Goal: Task Accomplishment & Management: Complete application form

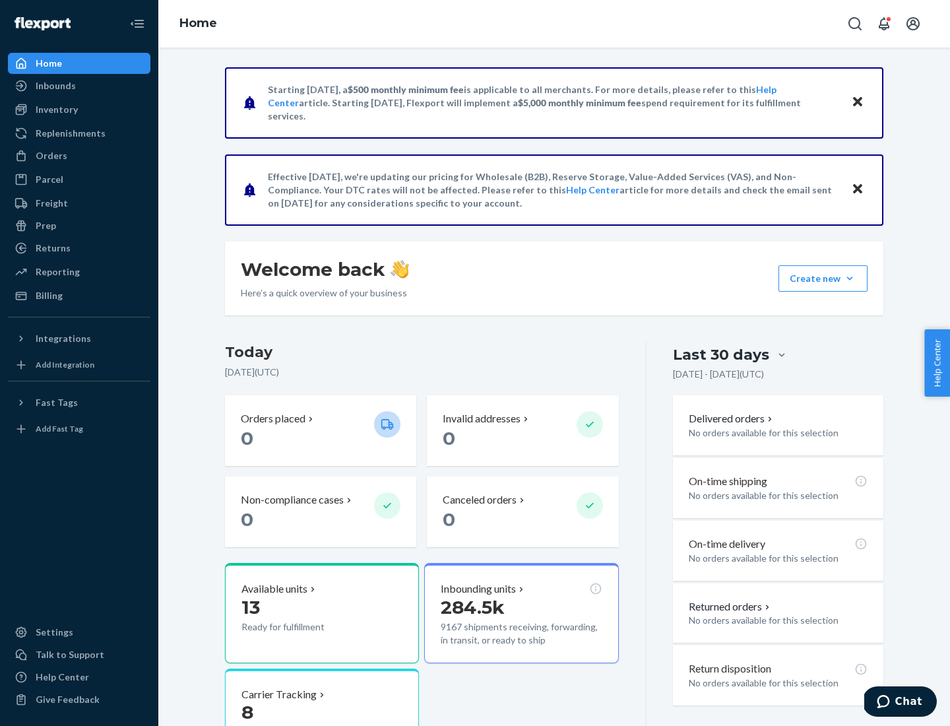
click at [850, 278] on button "Create new Create new inbound Create new order Create new product" at bounding box center [822, 278] width 89 height 26
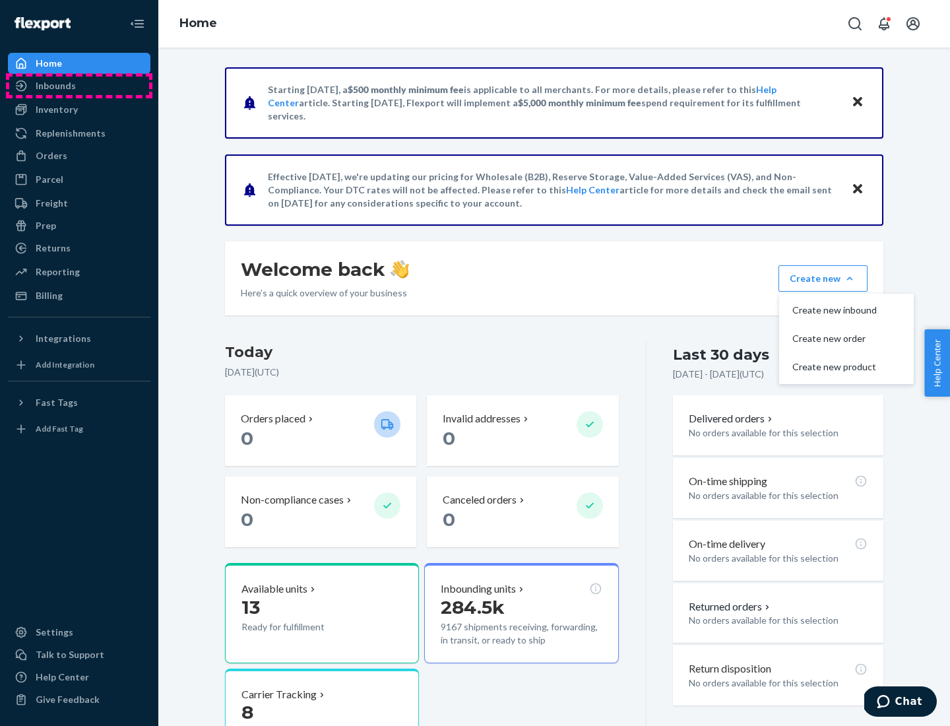
click at [79, 86] on div "Inbounds" at bounding box center [79, 86] width 140 height 18
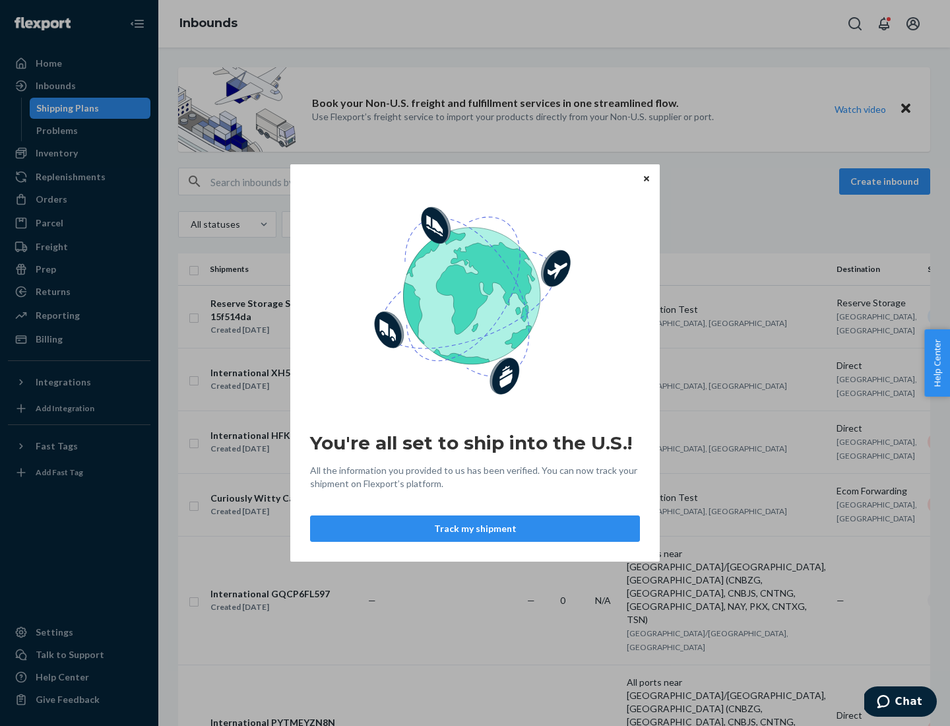
click at [475, 528] on button "Track my shipment" at bounding box center [475, 528] width 330 height 26
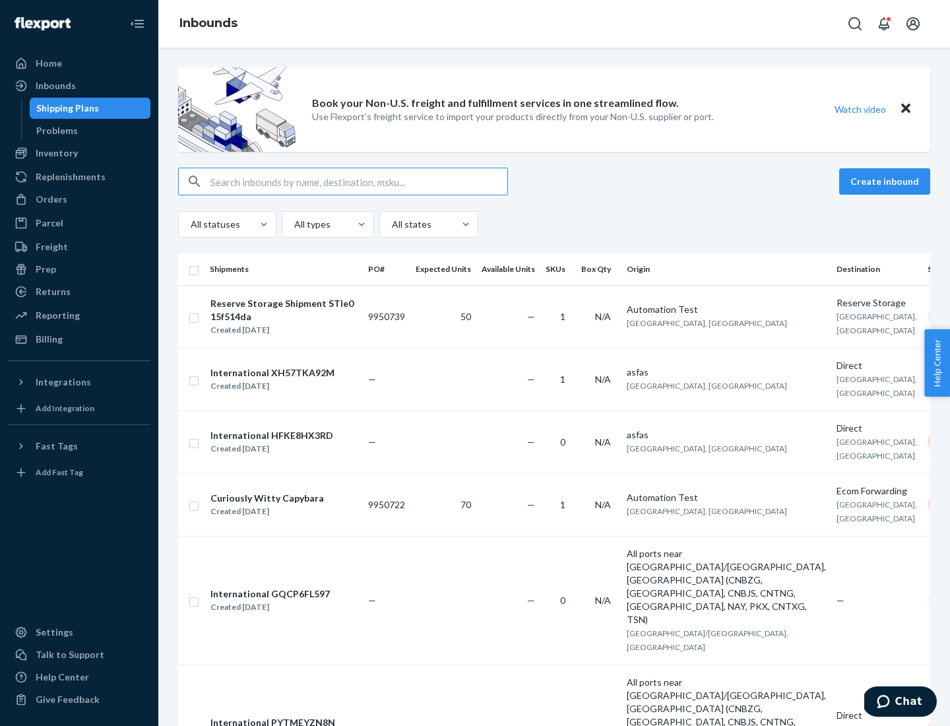
click at [887, 181] on button "Create inbound" at bounding box center [884, 181] width 91 height 26
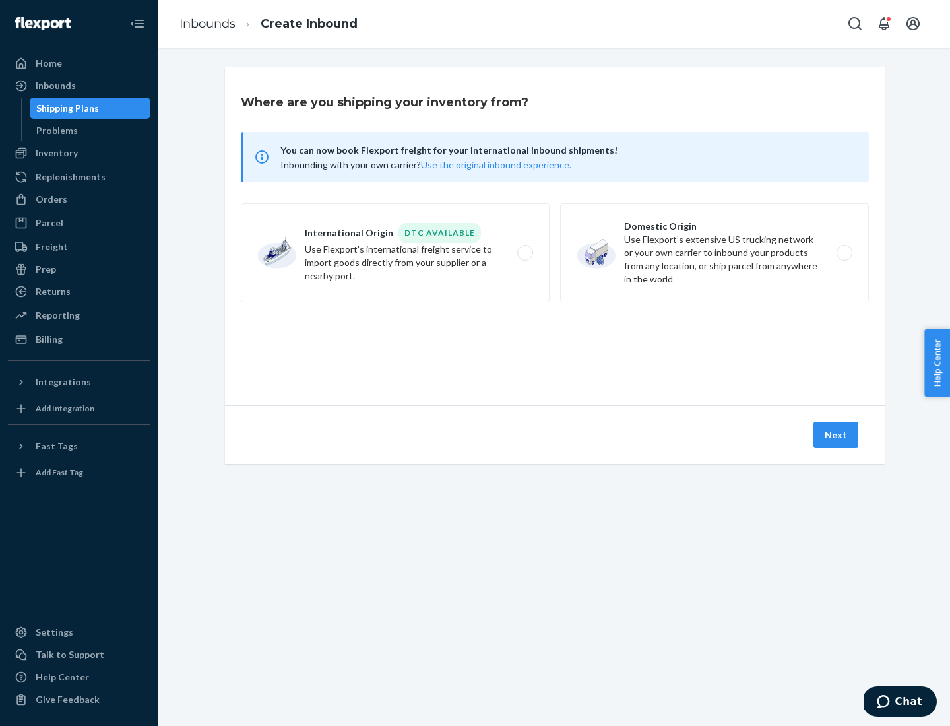
click at [395, 253] on label "International Origin DTC Available Use Flexport's international freight service…" at bounding box center [395, 252] width 309 height 99
click at [524, 253] on input "International Origin DTC Available Use Flexport's international freight service…" at bounding box center [528, 253] width 9 height 9
radio input "true"
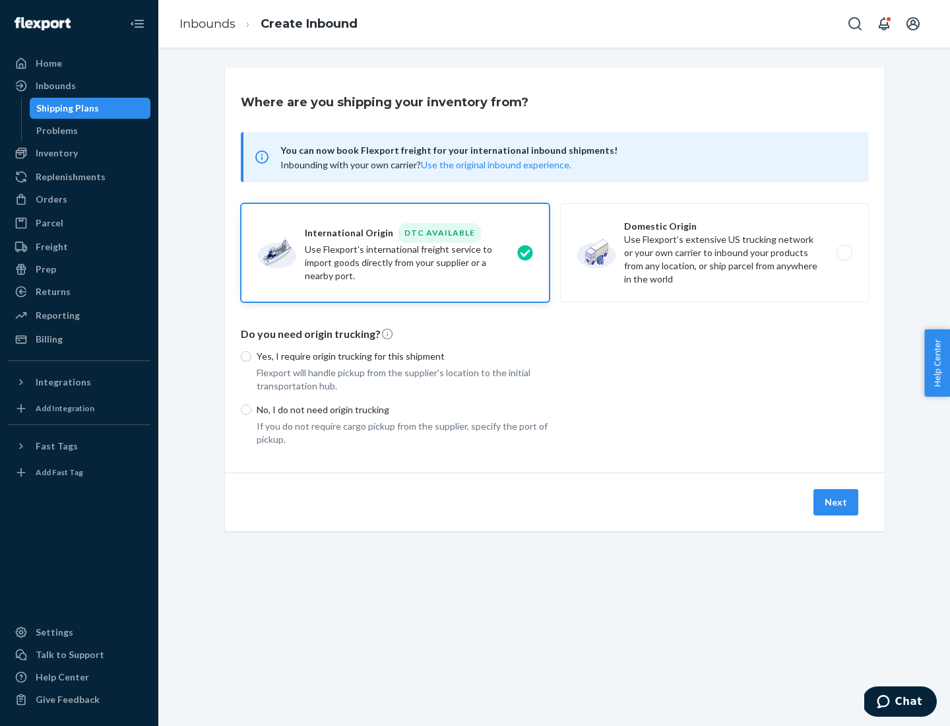
click at [403, 409] on p "No, I do not need origin trucking" at bounding box center [403, 409] width 293 height 13
click at [251, 409] on input "No, I do not need origin trucking" at bounding box center [246, 409] width 11 height 11
radio input "true"
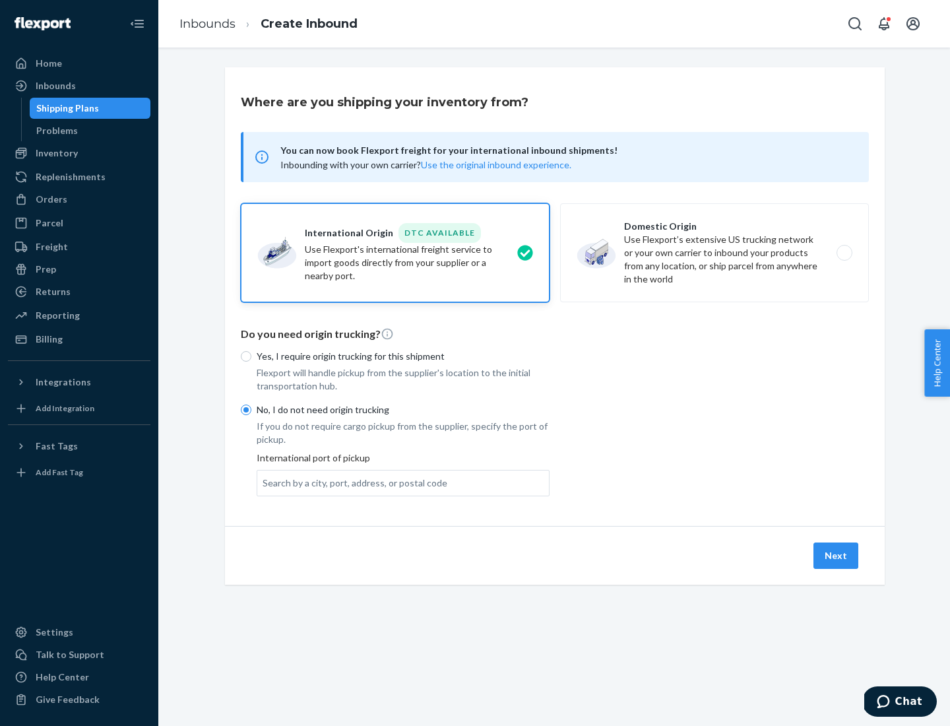
click at [352, 482] on div "Search by a city, port, address, or postal code" at bounding box center [355, 482] width 185 height 13
click at [264, 482] on input "Search by a city, port, address, or postal code" at bounding box center [263, 482] width 1 height 13
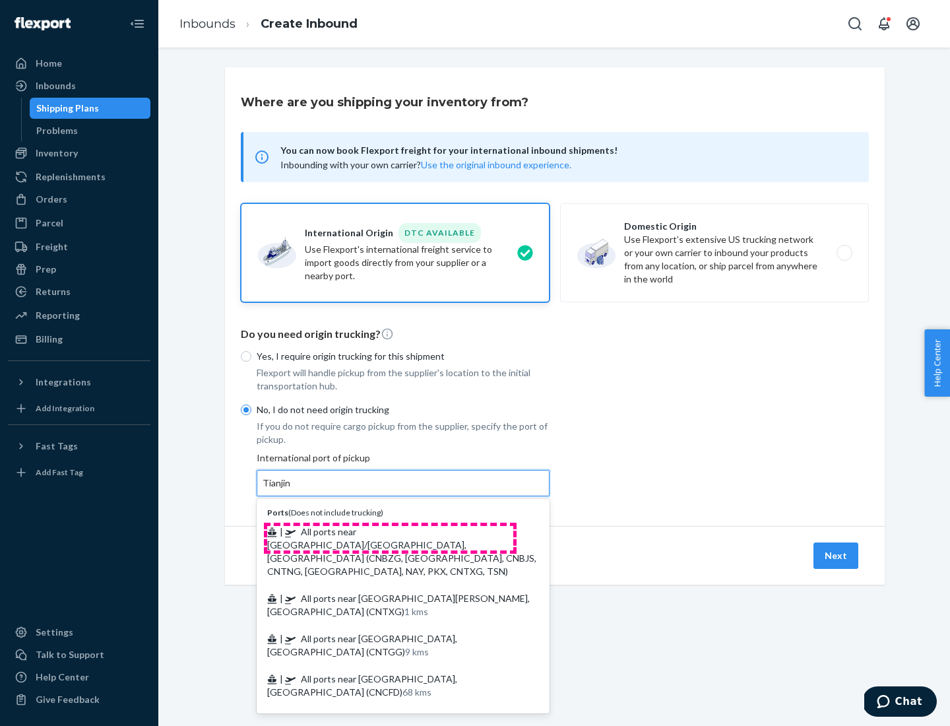
click at [390, 531] on span "| All ports near [GEOGRAPHIC_DATA]/[GEOGRAPHIC_DATA], [GEOGRAPHIC_DATA] (CNBZG,…" at bounding box center [401, 551] width 269 height 51
click at [292, 489] on input "Tianjin" at bounding box center [277, 482] width 29 height 13
type input "All ports near [GEOGRAPHIC_DATA]/[GEOGRAPHIC_DATA], [GEOGRAPHIC_DATA] (CNBZG, […"
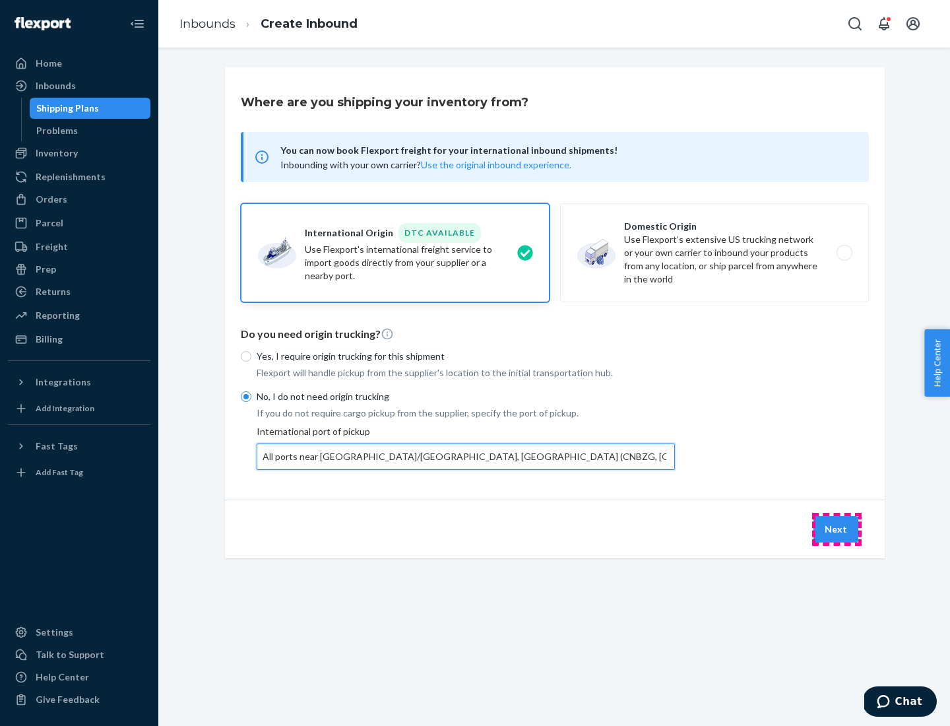
click at [836, 528] on button "Next" at bounding box center [835, 529] width 45 height 26
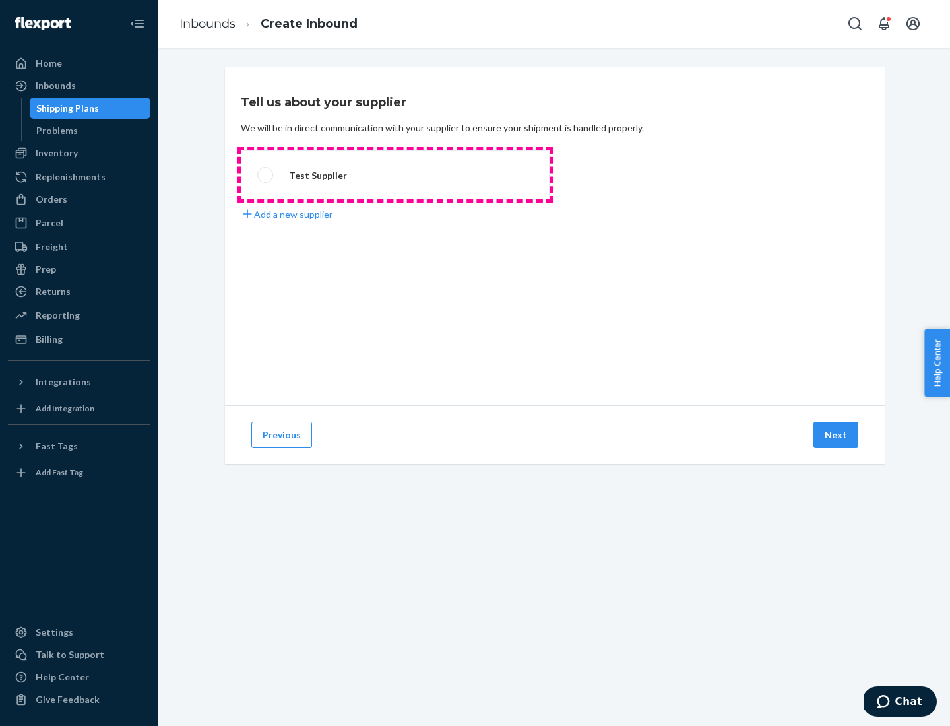
click at [395, 175] on label "Test Supplier" at bounding box center [395, 174] width 309 height 49
click at [266, 175] on input "Test Supplier" at bounding box center [261, 175] width 9 height 9
radio input "true"
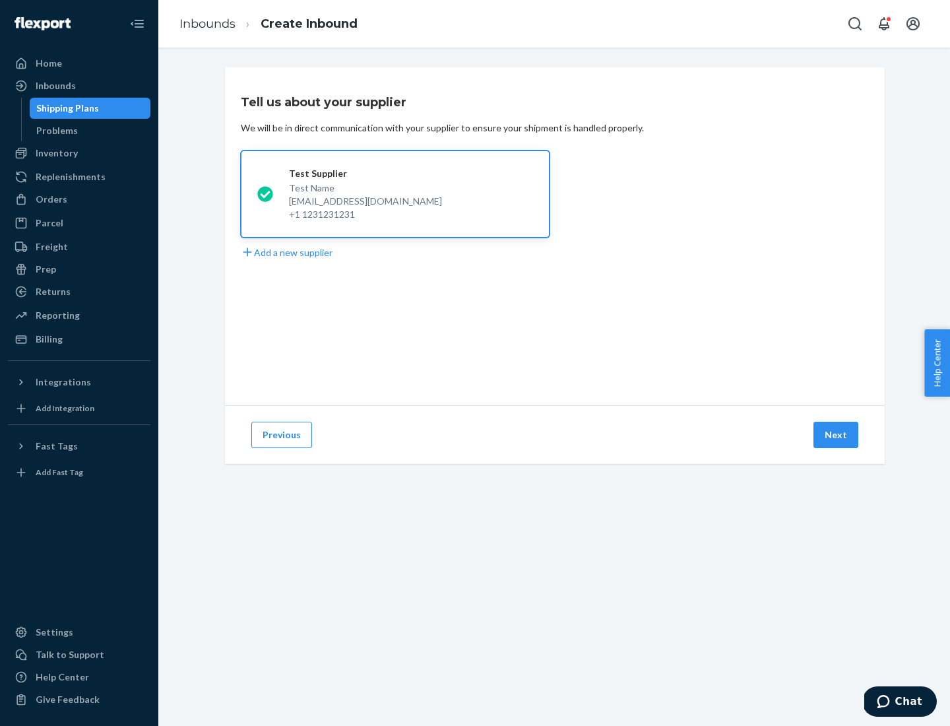
click at [836, 435] on button "Next" at bounding box center [835, 435] width 45 height 26
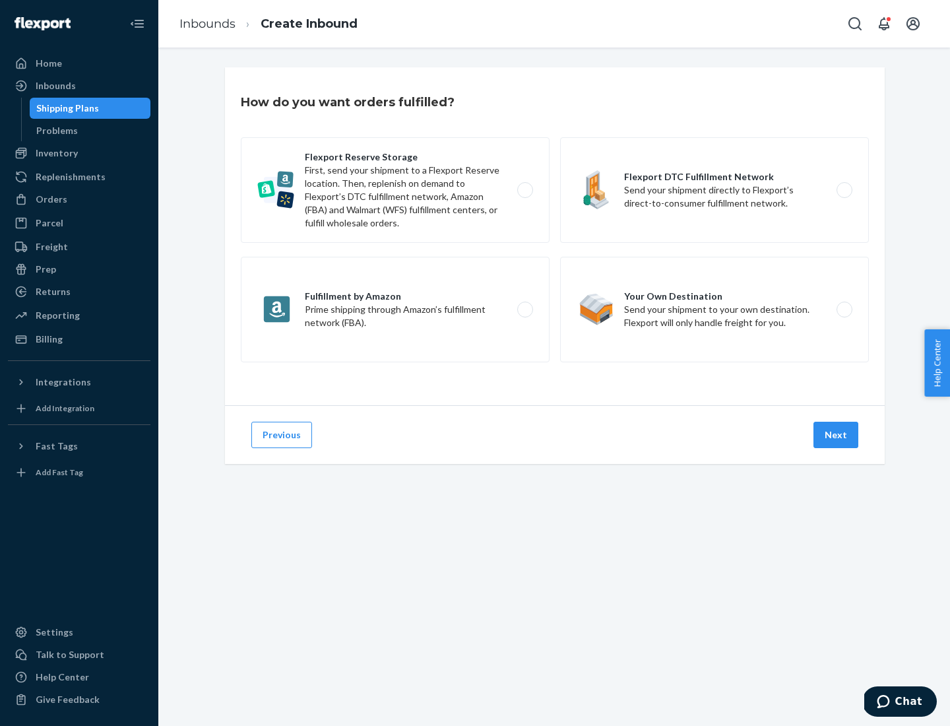
click at [395, 190] on label "Flexport Reserve Storage First, send your shipment to a Flexport Reserve locati…" at bounding box center [395, 190] width 309 height 106
click at [524, 190] on input "Flexport Reserve Storage First, send your shipment to a Flexport Reserve locati…" at bounding box center [528, 190] width 9 height 9
radio input "true"
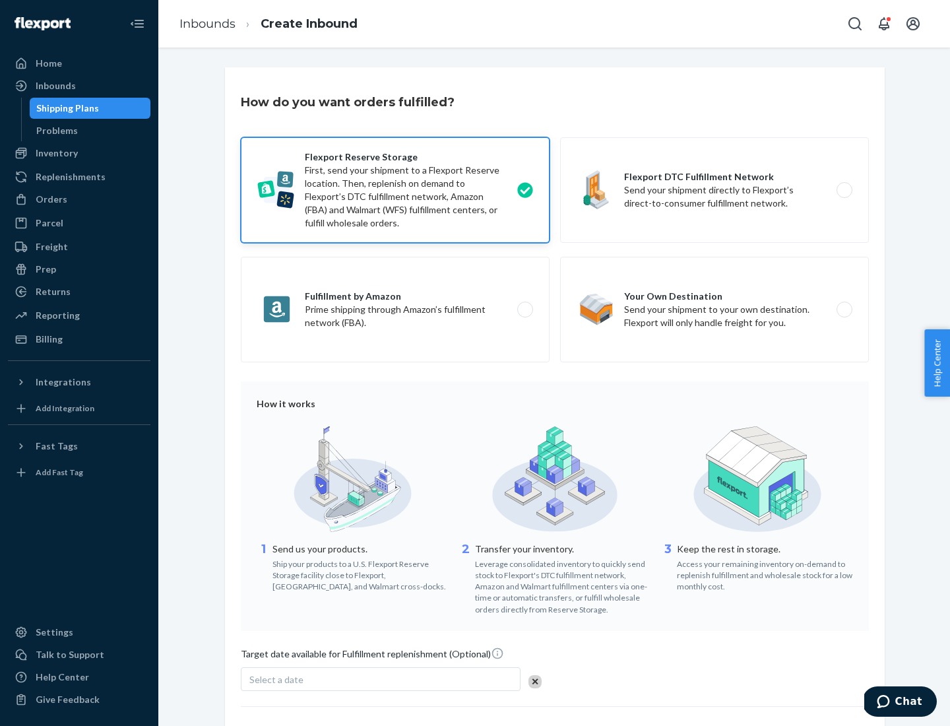
scroll to position [108, 0]
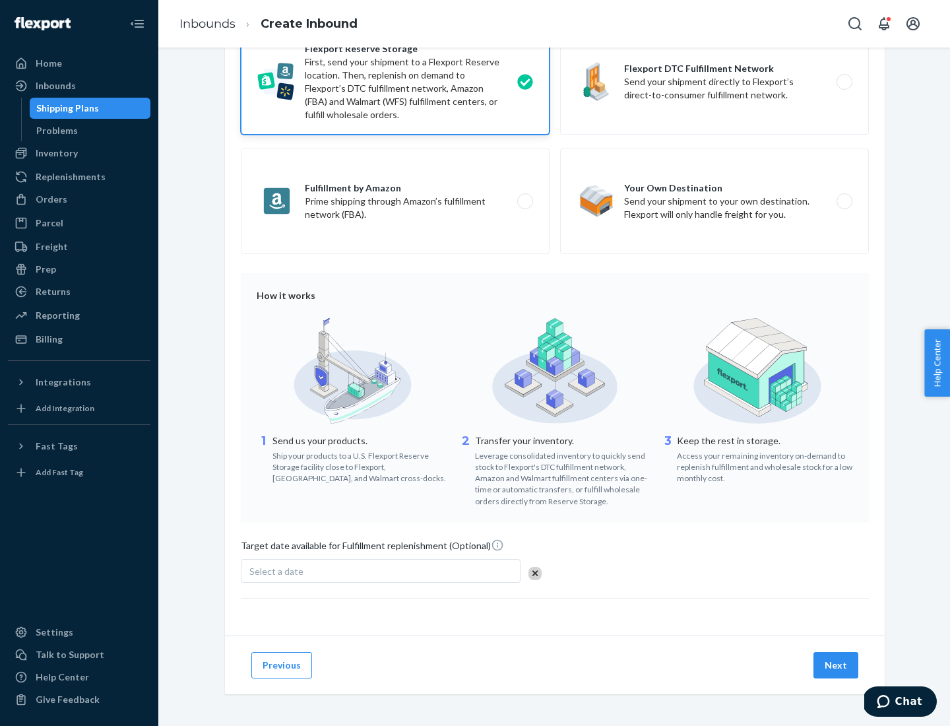
click at [836, 664] on button "Next" at bounding box center [835, 665] width 45 height 26
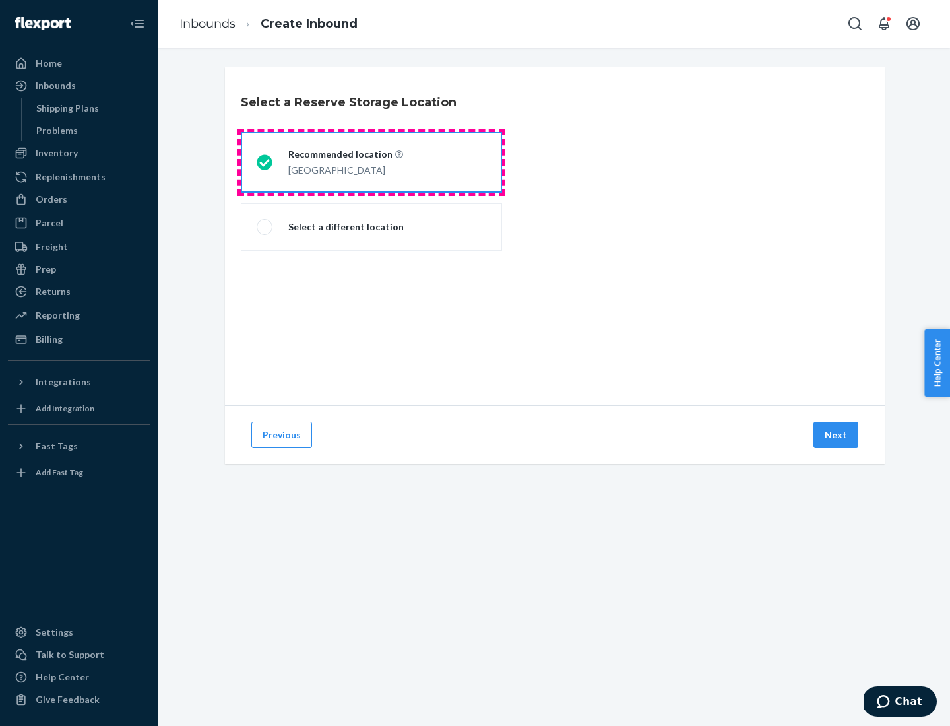
click at [371, 162] on div "[GEOGRAPHIC_DATA]" at bounding box center [345, 169] width 115 height 16
click at [265, 162] on input "Recommended location [GEOGRAPHIC_DATA]" at bounding box center [261, 162] width 9 height 9
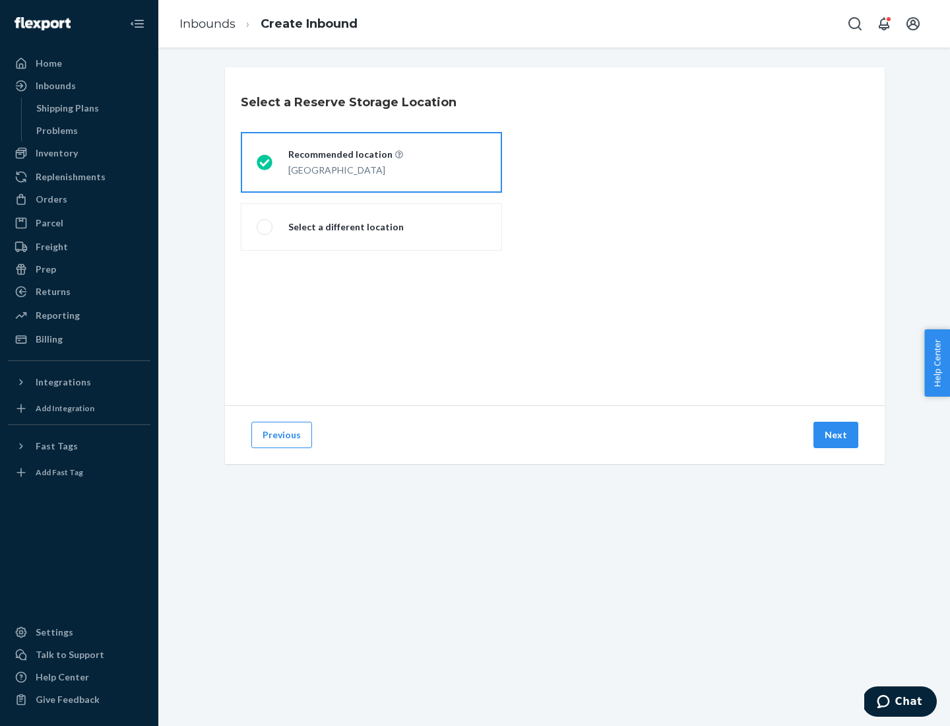
click at [836, 435] on button "Next" at bounding box center [835, 435] width 45 height 26
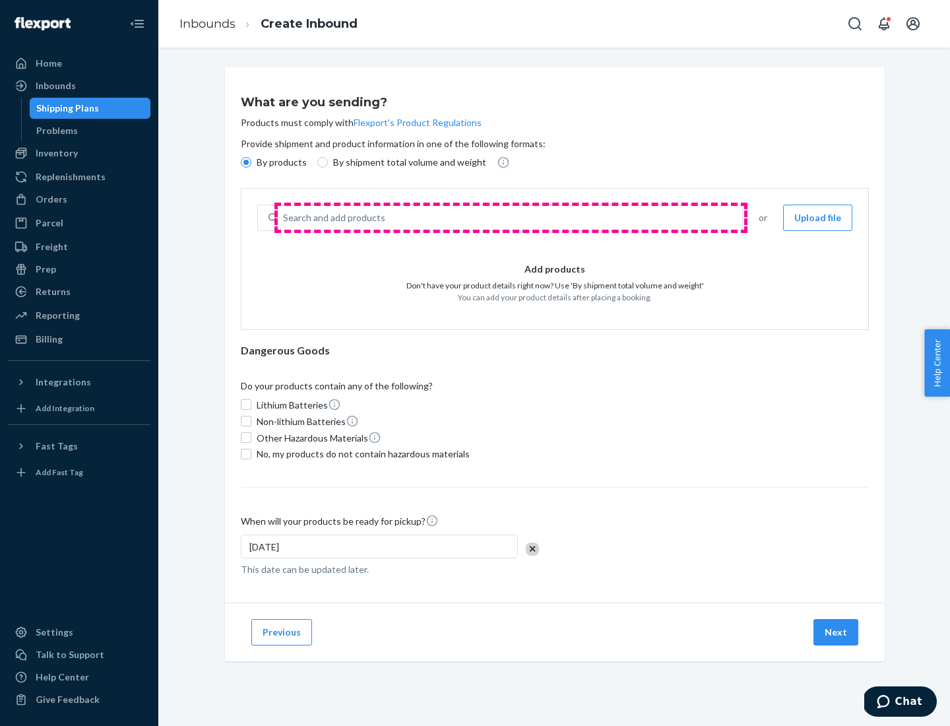
click at [511, 218] on div "Search and add products" at bounding box center [510, 218] width 464 height 24
click at [284, 218] on input "Search and add products" at bounding box center [283, 217] width 1 height 13
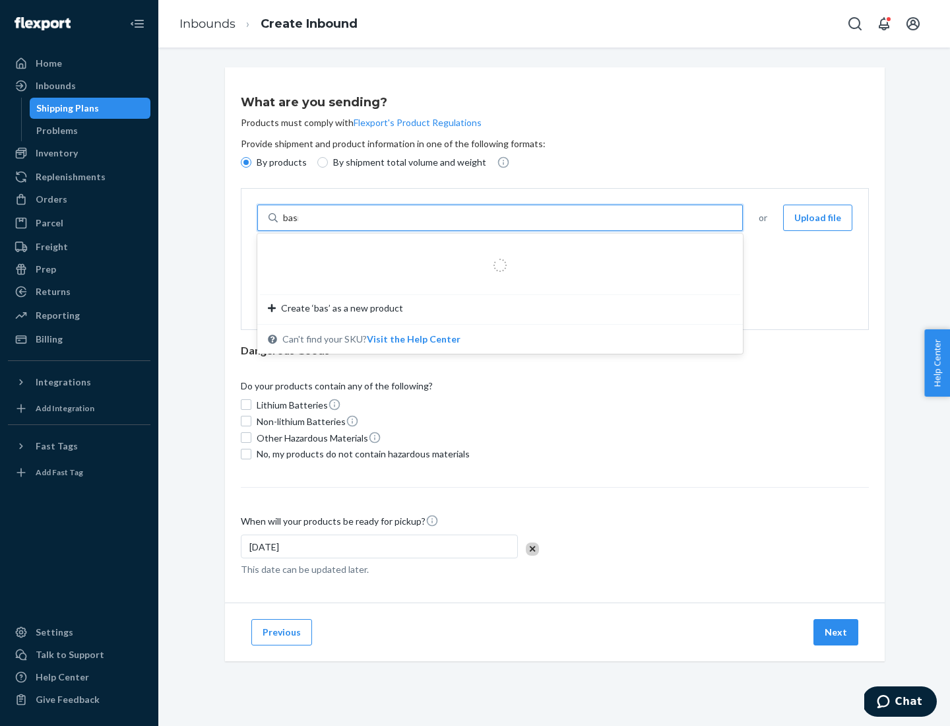
type input "basic"
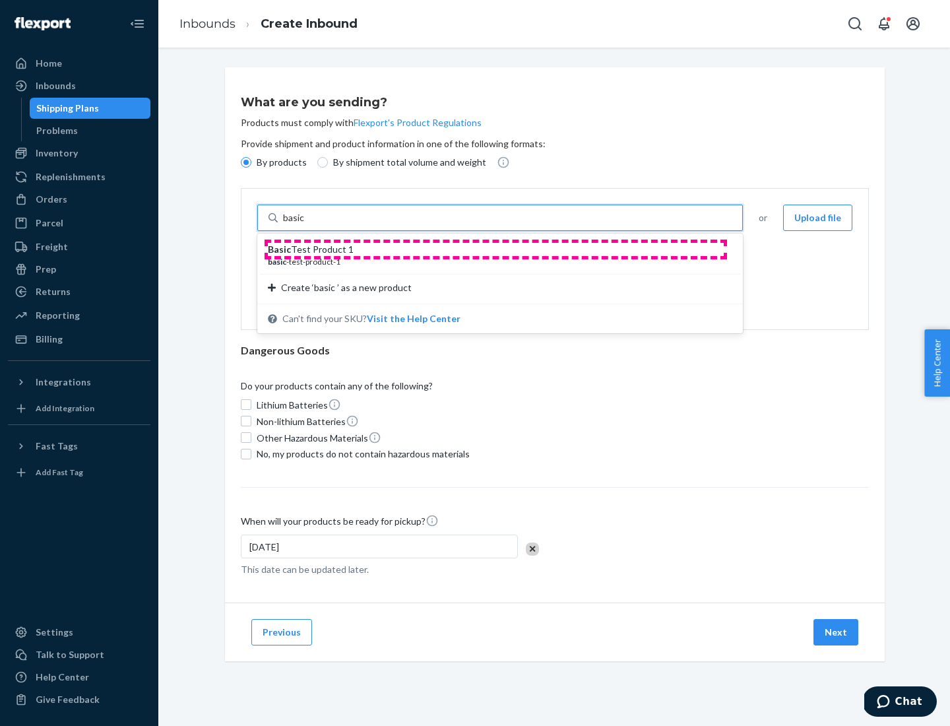
click at [495, 249] on div "Basic Test Product 1" at bounding box center [495, 249] width 454 height 13
click at [307, 224] on input "basic" at bounding box center [295, 217] width 24 height 13
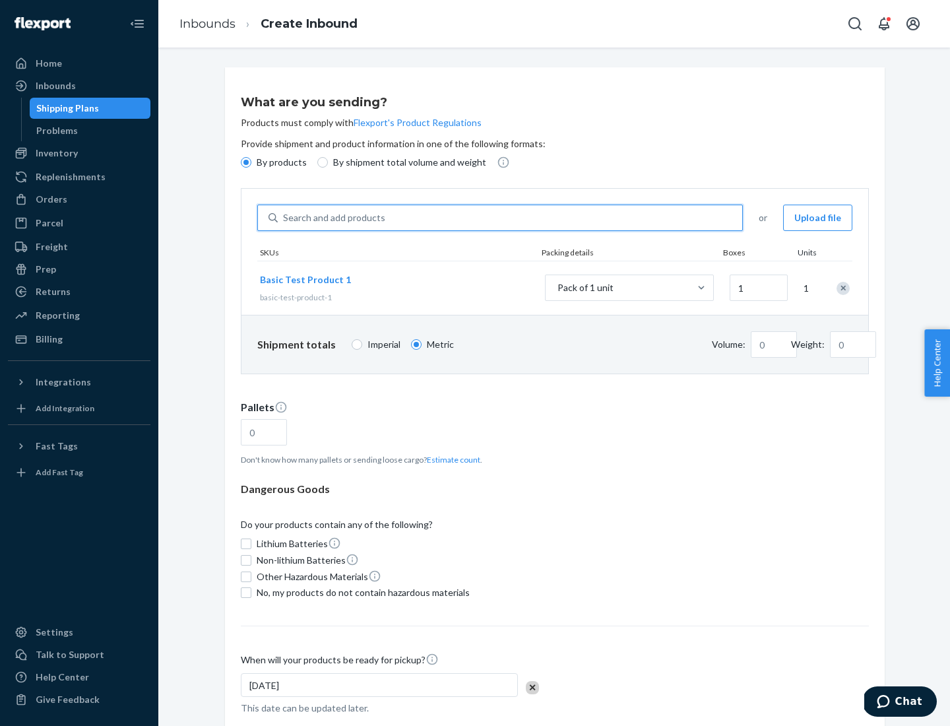
type input "1.09"
type input "3.27"
type input "3"
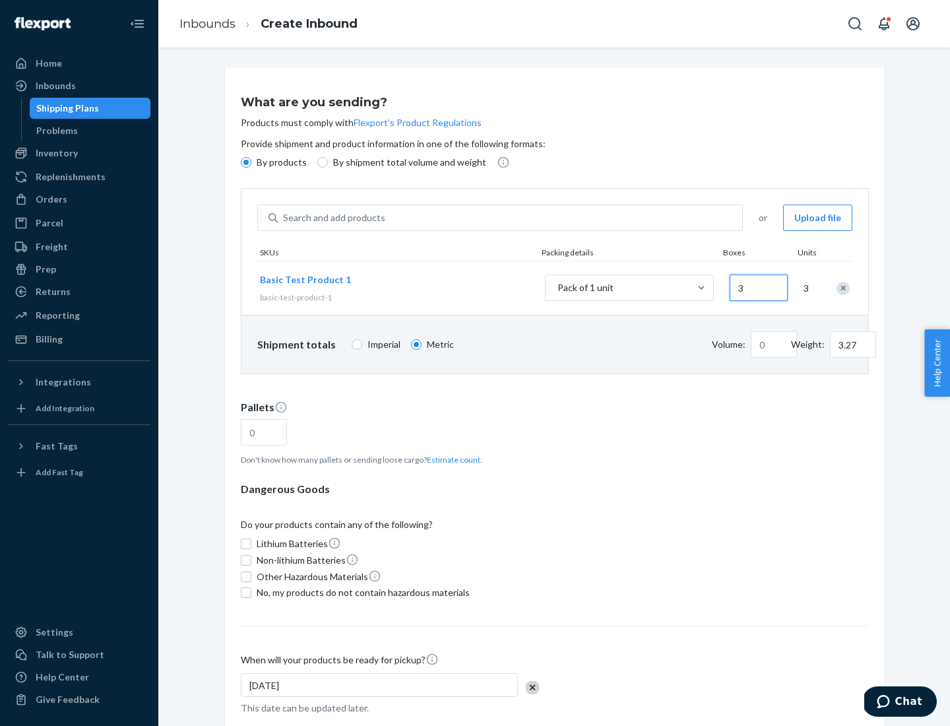
type input "0.01"
type input "32.66"
type input "30"
type input "0.07"
type input "326.59"
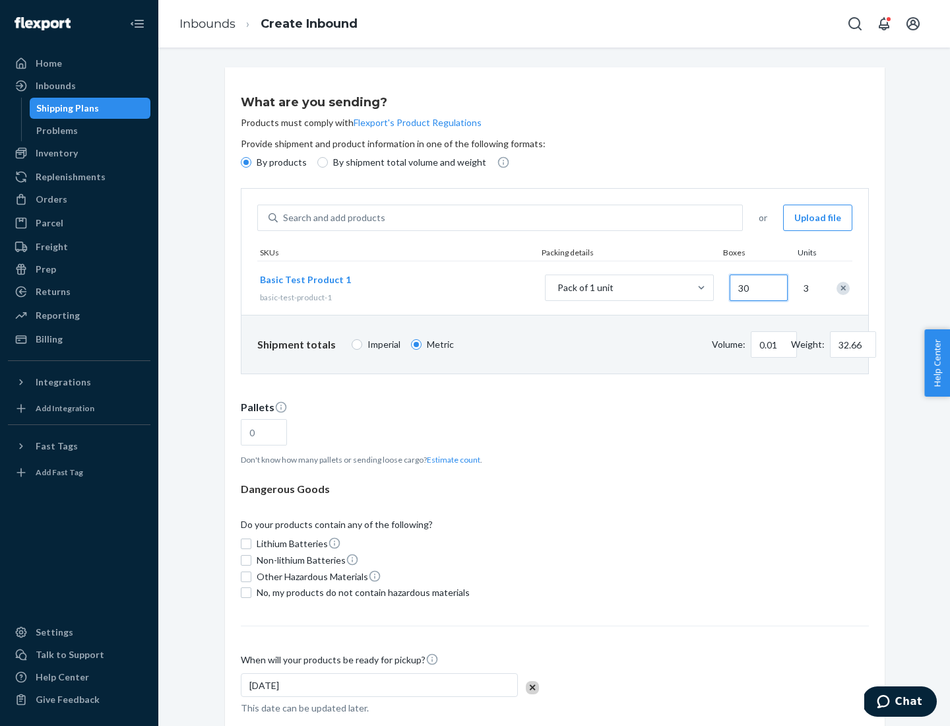
type input "300"
type input "0.68"
type input "3265.86"
type input "3000"
type input "1.09"
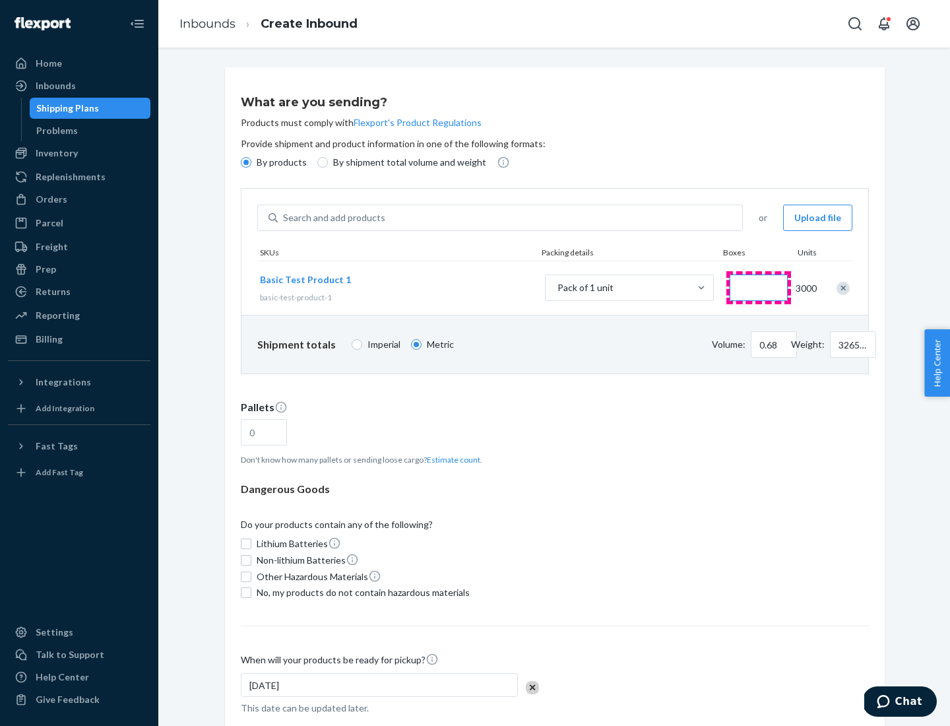
type input "1"
type input "10.89"
type input "10"
type input "0.02"
type input "108.86"
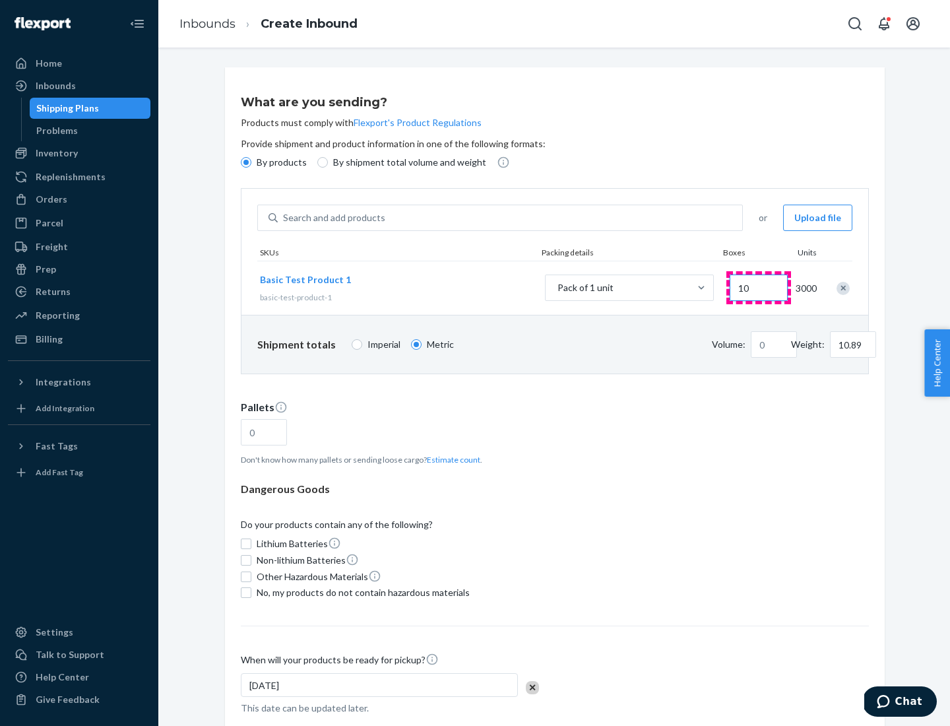
type input "100"
type input "0.23"
type input "1088.62"
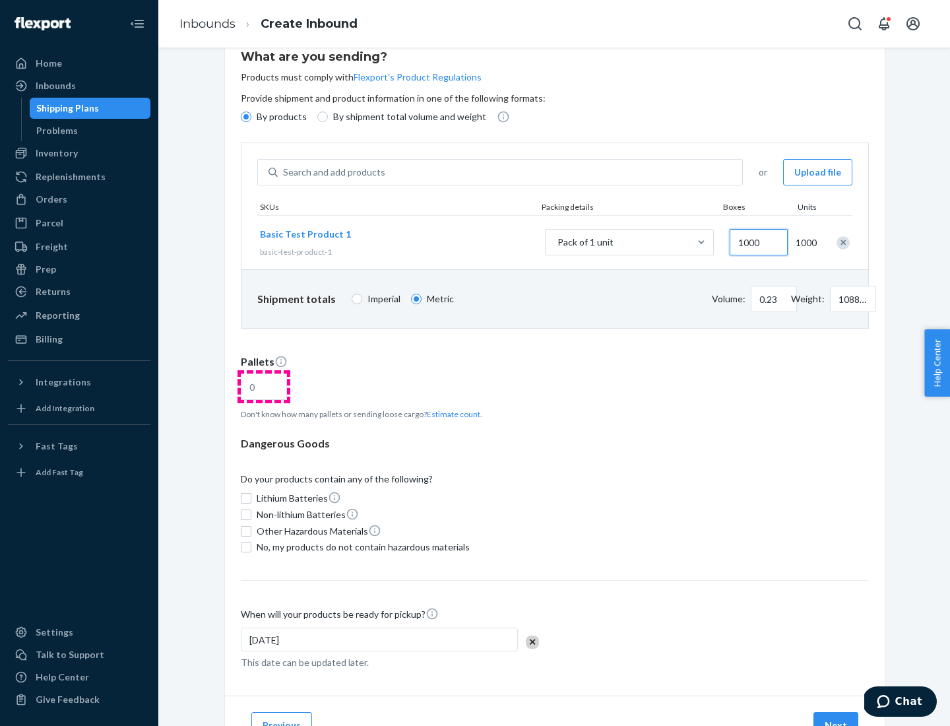
type input "1000"
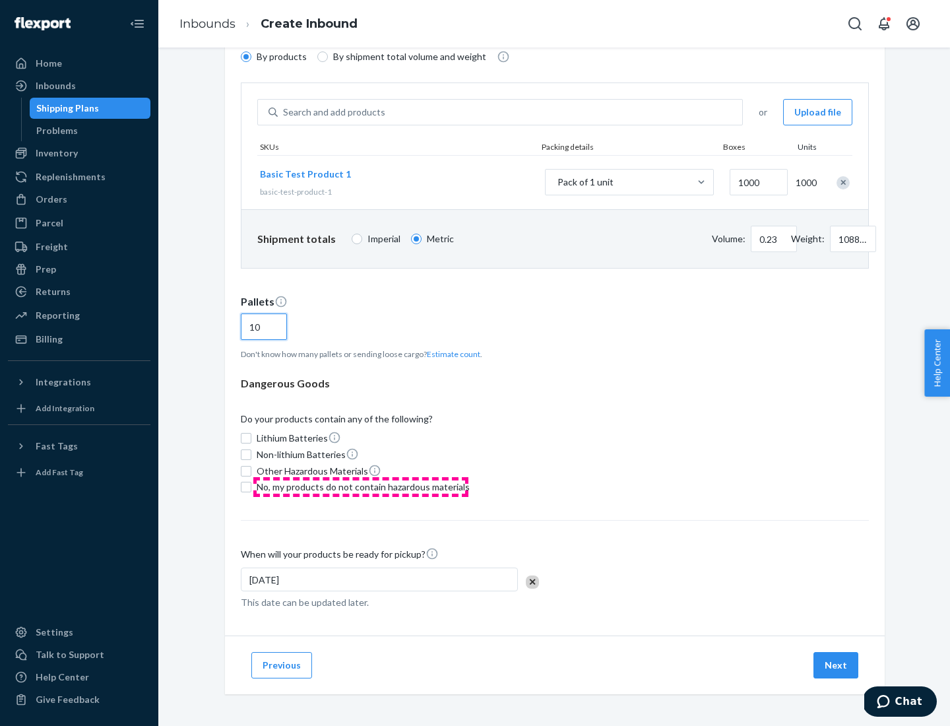
type input "10"
click at [361, 487] on span "No, my products do not contain hazardous materials" at bounding box center [363, 486] width 213 height 13
click at [251, 487] on input "No, my products do not contain hazardous materials" at bounding box center [246, 487] width 11 height 11
checkbox input "true"
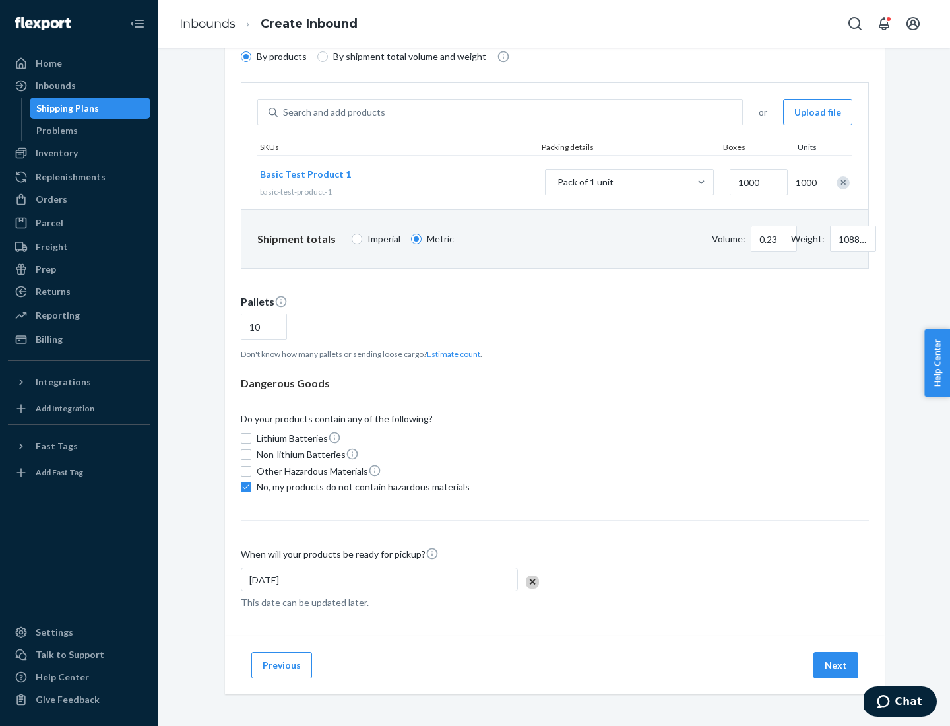
click at [836, 665] on button "Next" at bounding box center [835, 665] width 45 height 26
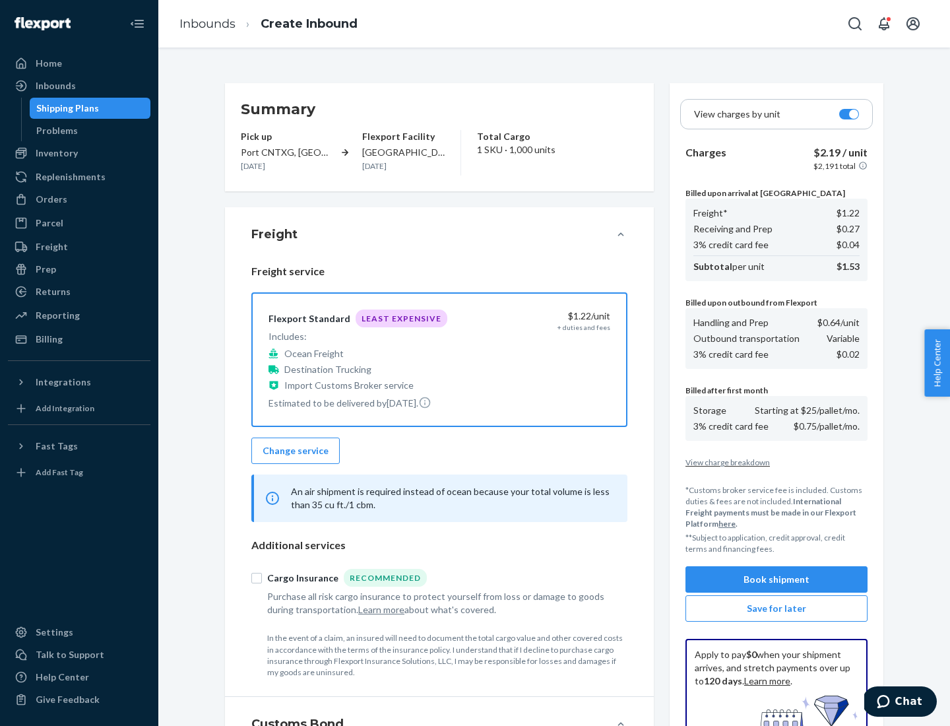
scroll to position [193, 0]
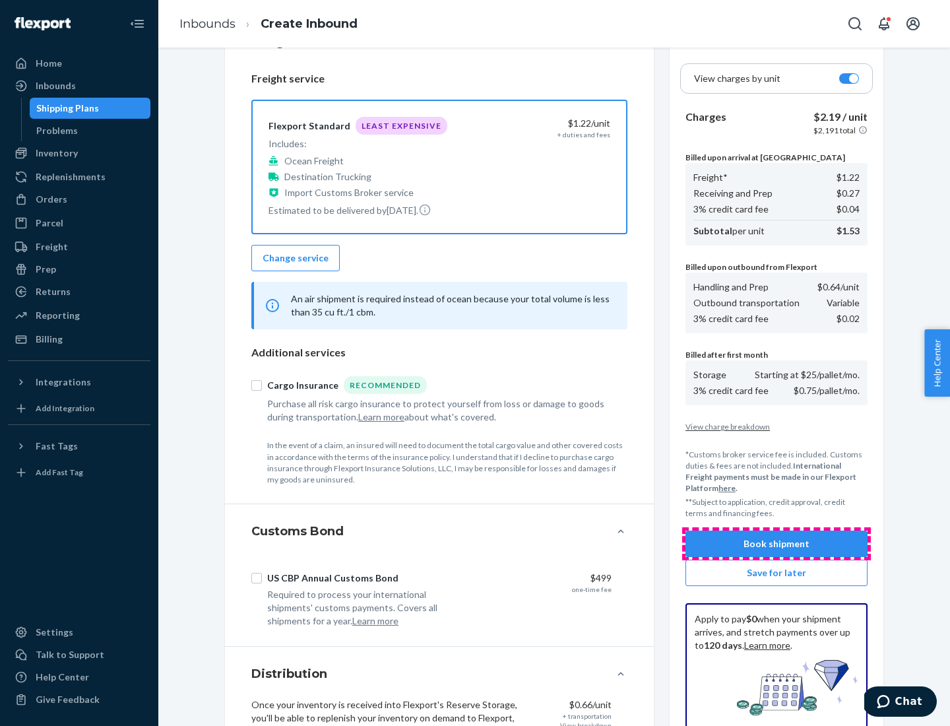
click at [776, 544] on button "Book shipment" at bounding box center [776, 543] width 182 height 26
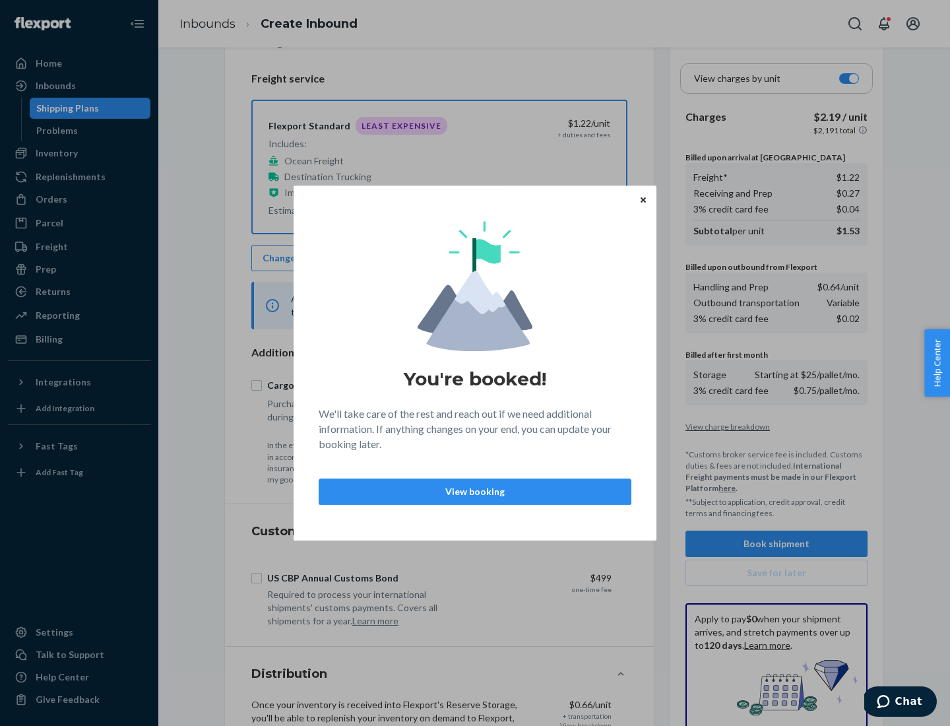
click at [475, 491] on p "View booking" at bounding box center [475, 491] width 290 height 13
